Goal: Task Accomplishment & Management: Use online tool/utility

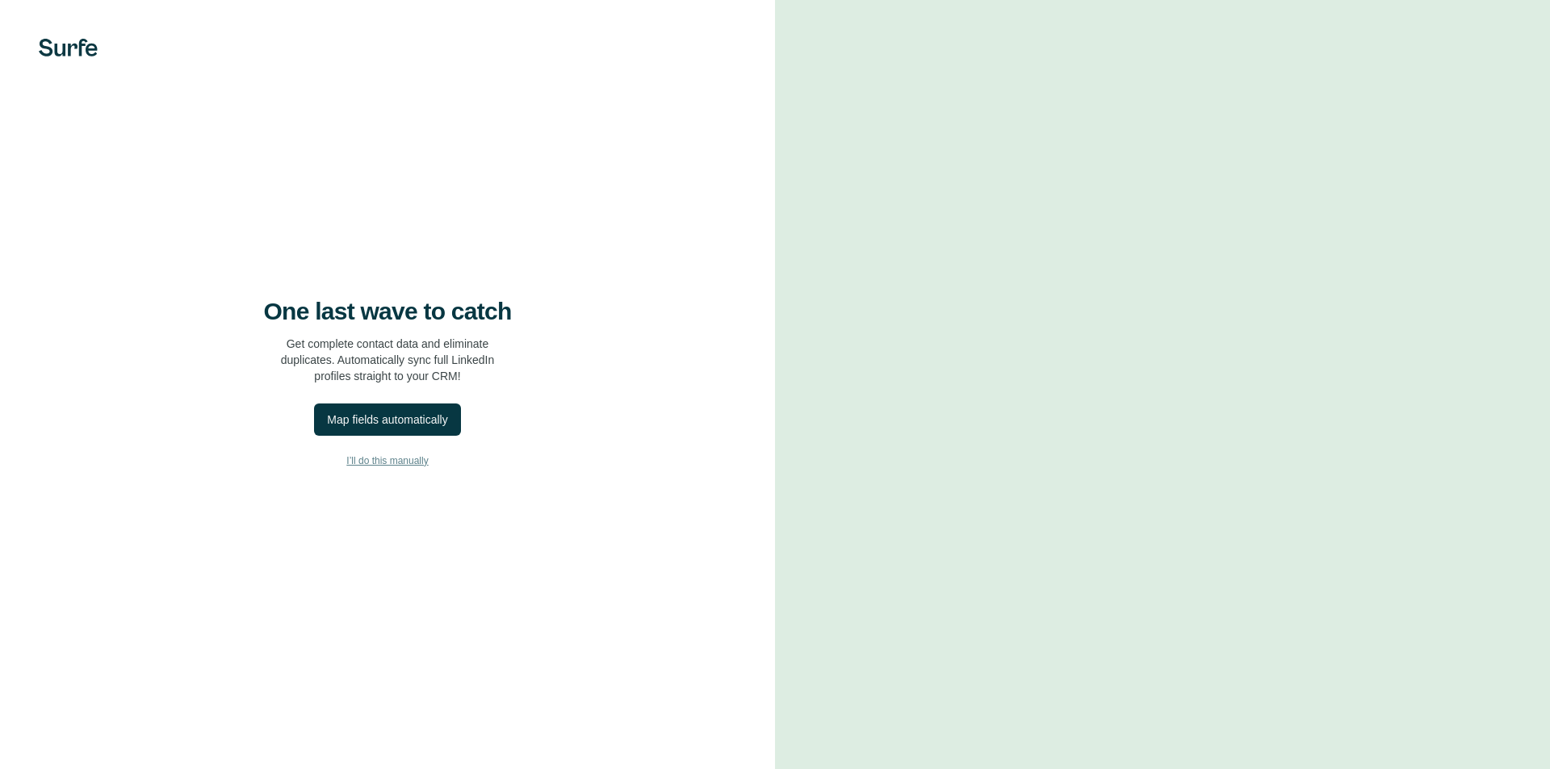
click at [362, 454] on span "I’ll do this manually" at bounding box center [387, 461] width 82 height 15
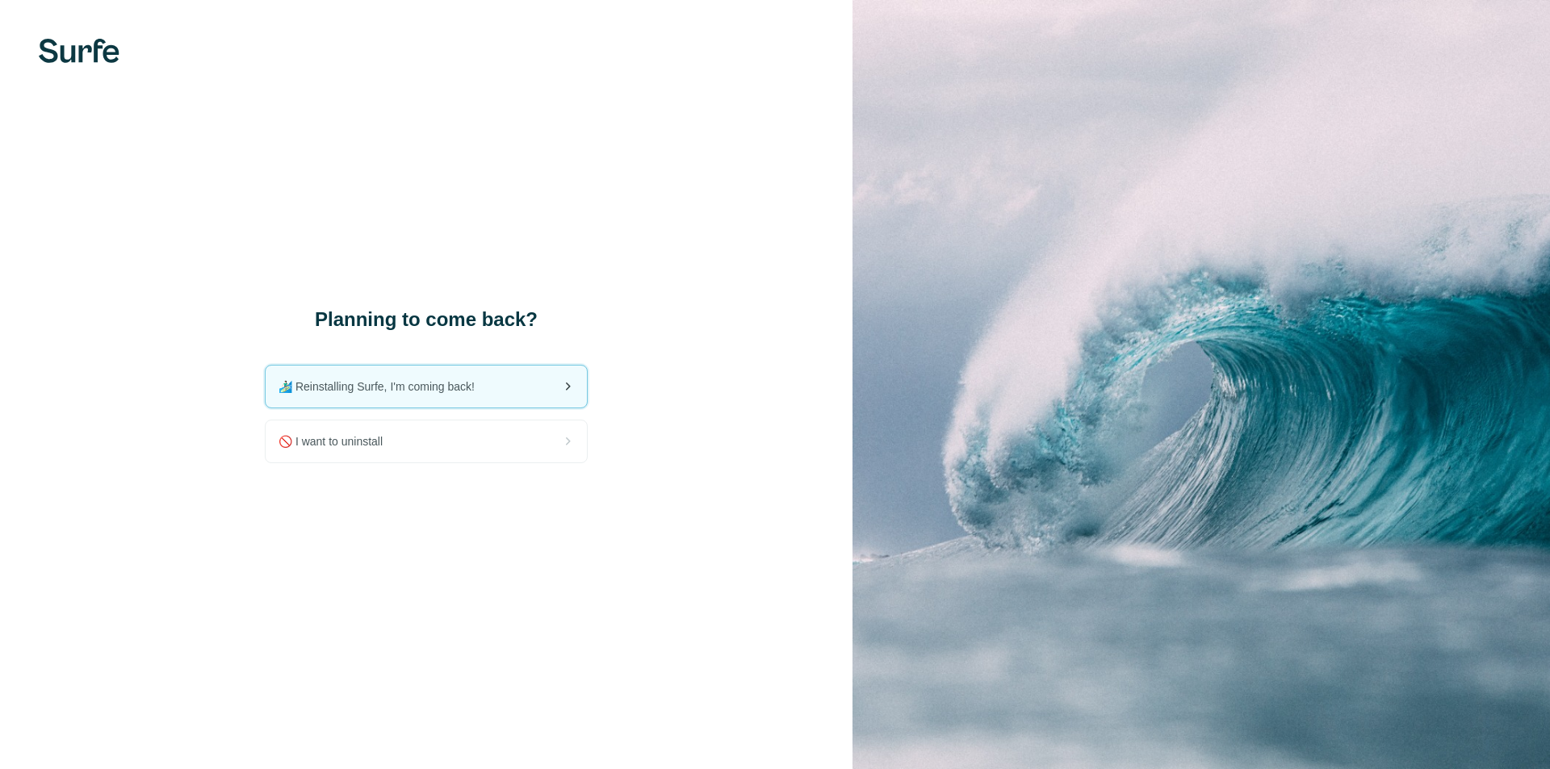
click at [394, 391] on span "🏄🏻‍♂️ Reinstalling Surfe, I'm coming back!" at bounding box center [382, 387] width 209 height 16
